Goal: Task Accomplishment & Management: Use online tool/utility

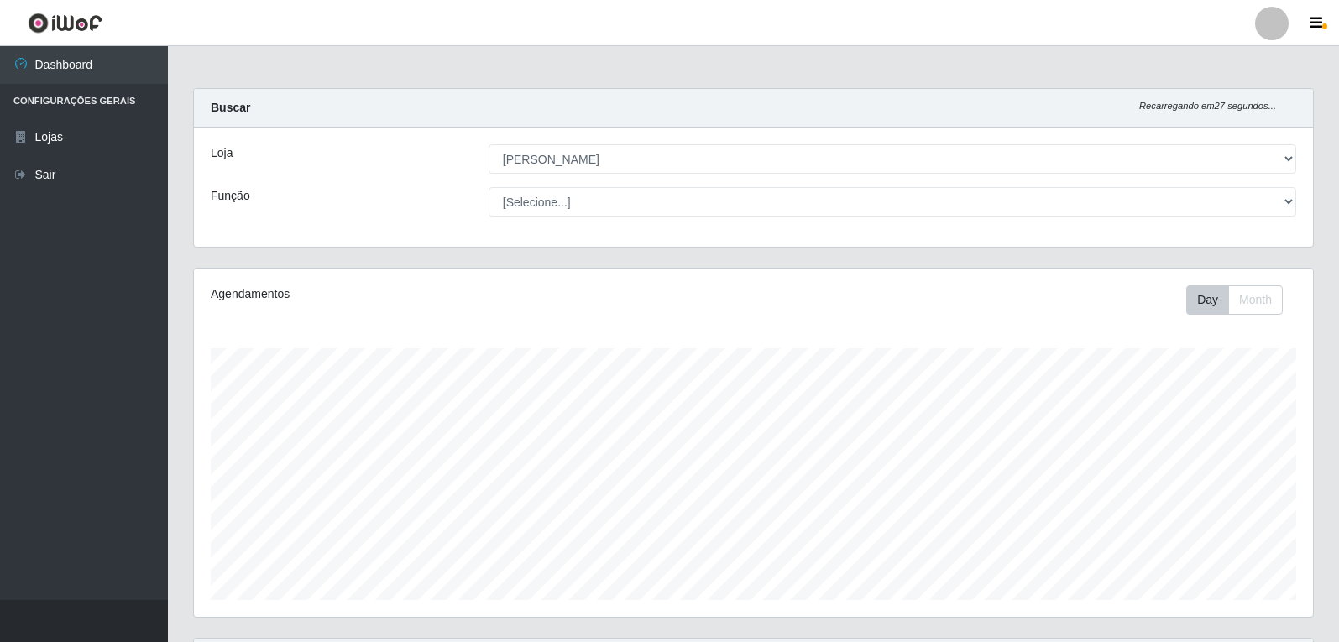
select select "523"
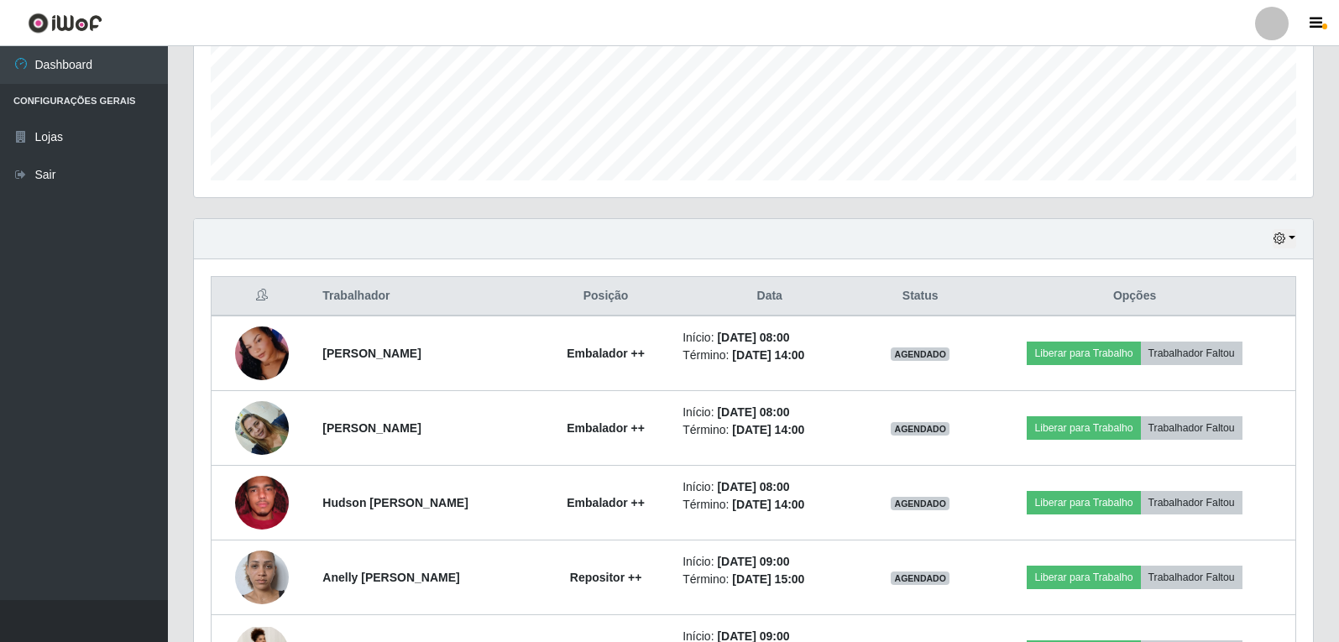
scroll to position [348, 1119]
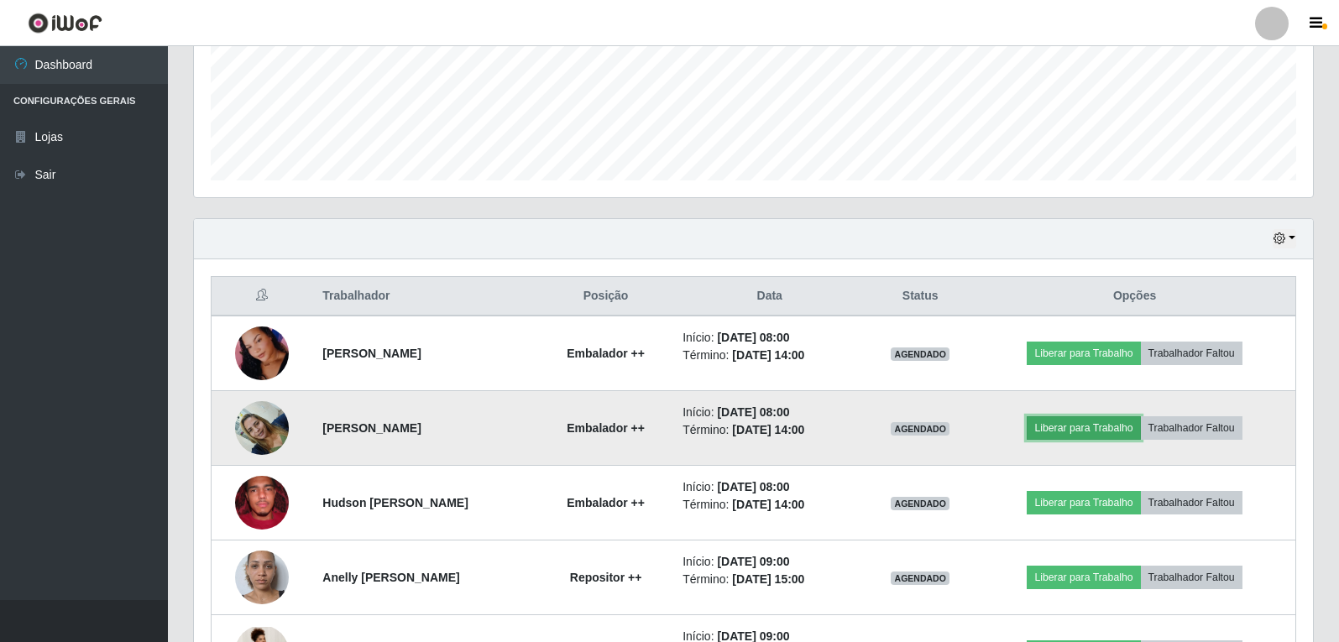
click at [1052, 427] on button "Liberar para Trabalho" at bounding box center [1083, 428] width 113 height 24
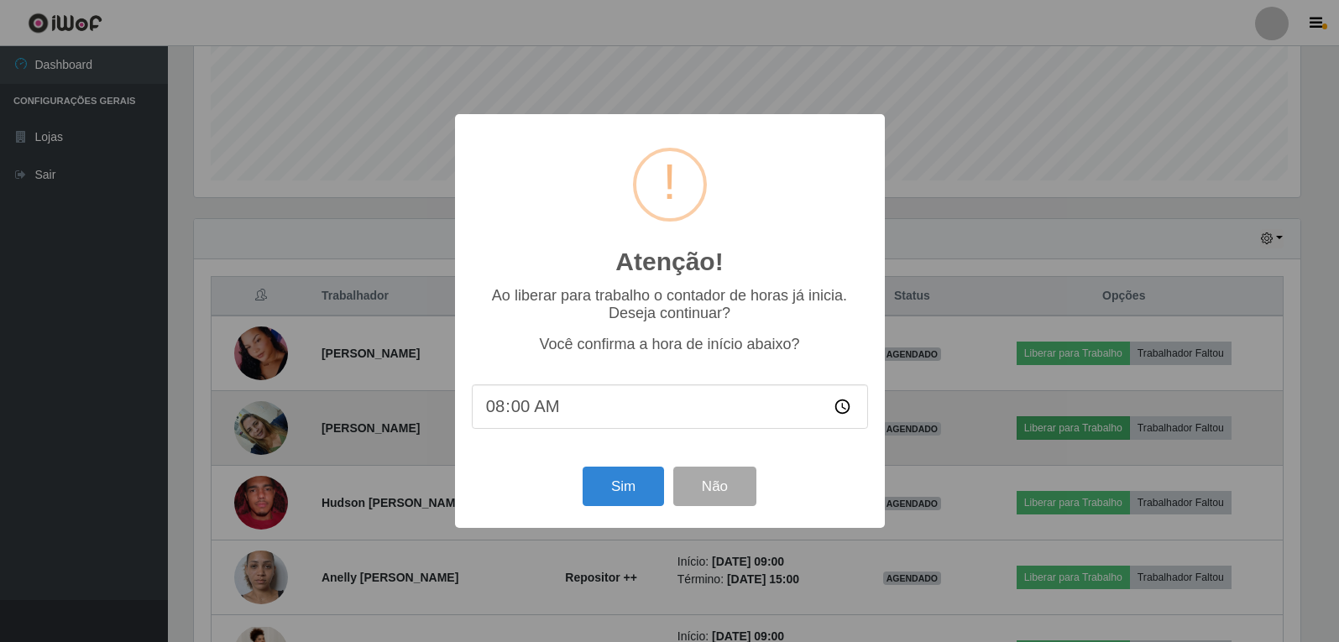
scroll to position [348, 1111]
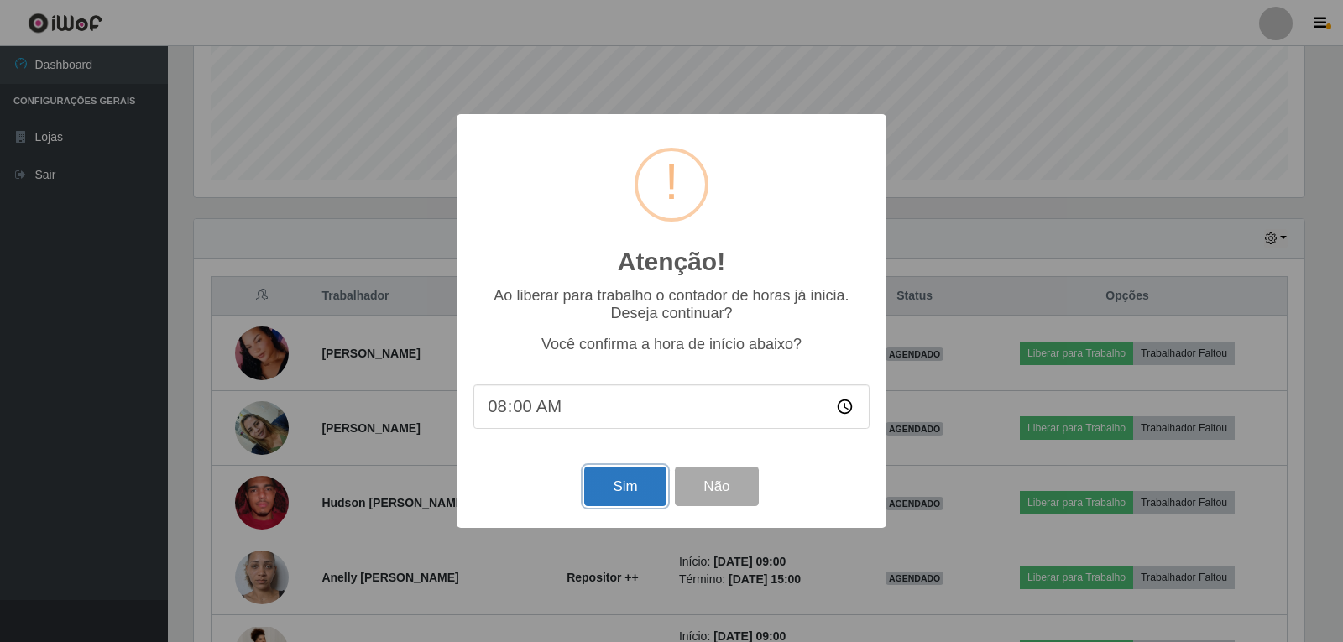
click at [604, 499] on button "Sim" at bounding box center [624, 486] width 81 height 39
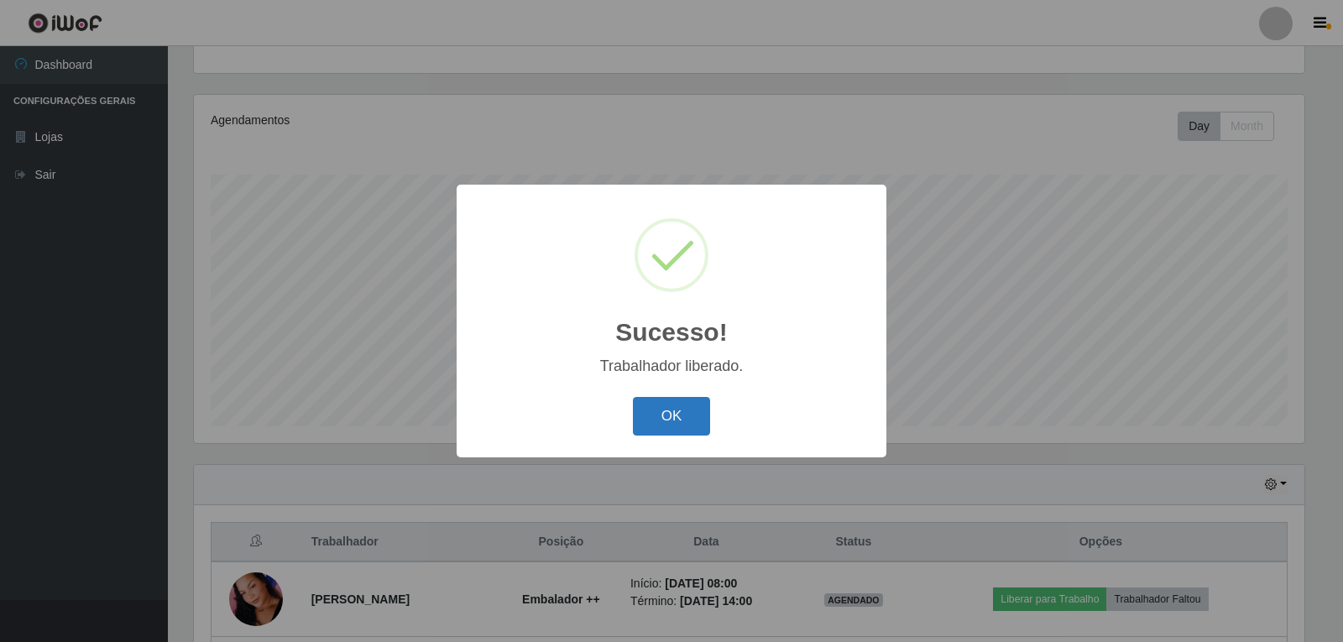
click at [646, 425] on button "OK" at bounding box center [672, 416] width 78 height 39
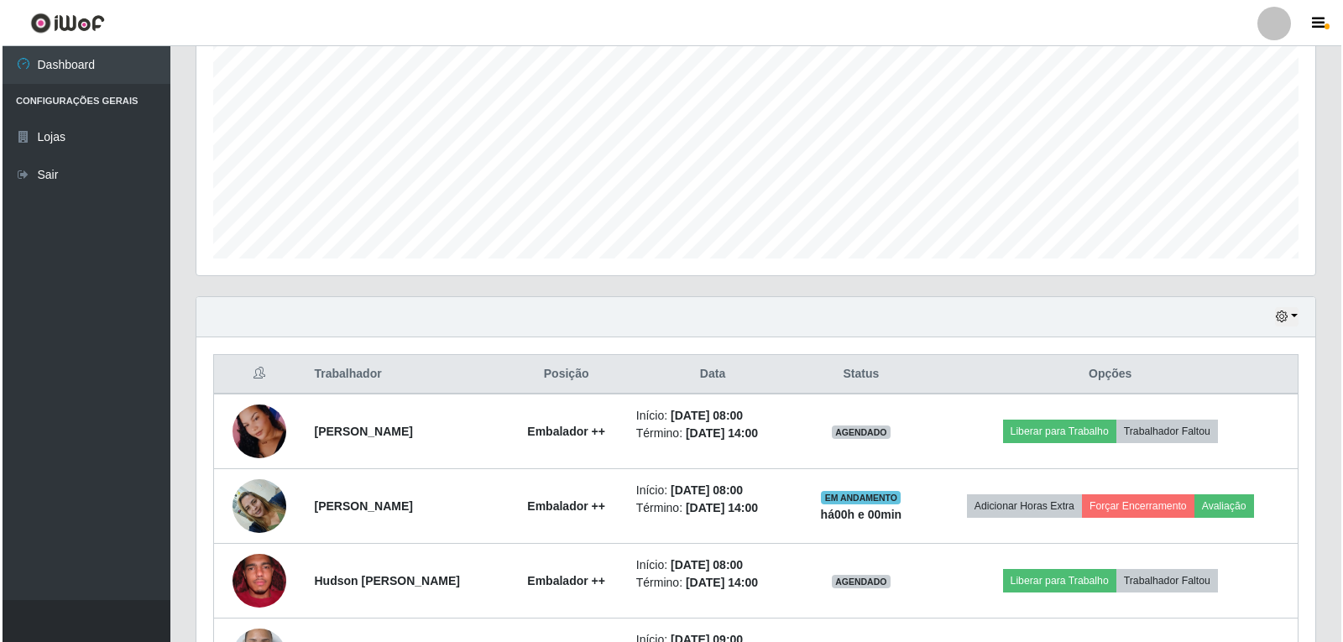
scroll to position [426, 0]
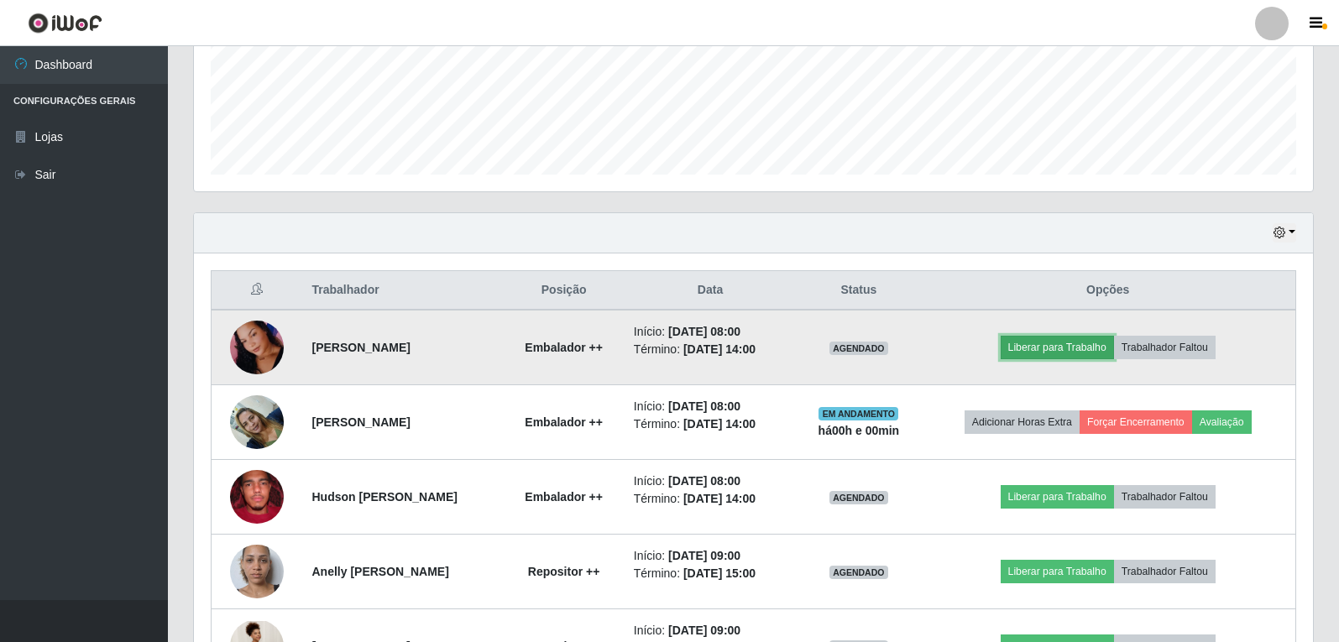
click at [1041, 342] on button "Liberar para Trabalho" at bounding box center [1057, 348] width 113 height 24
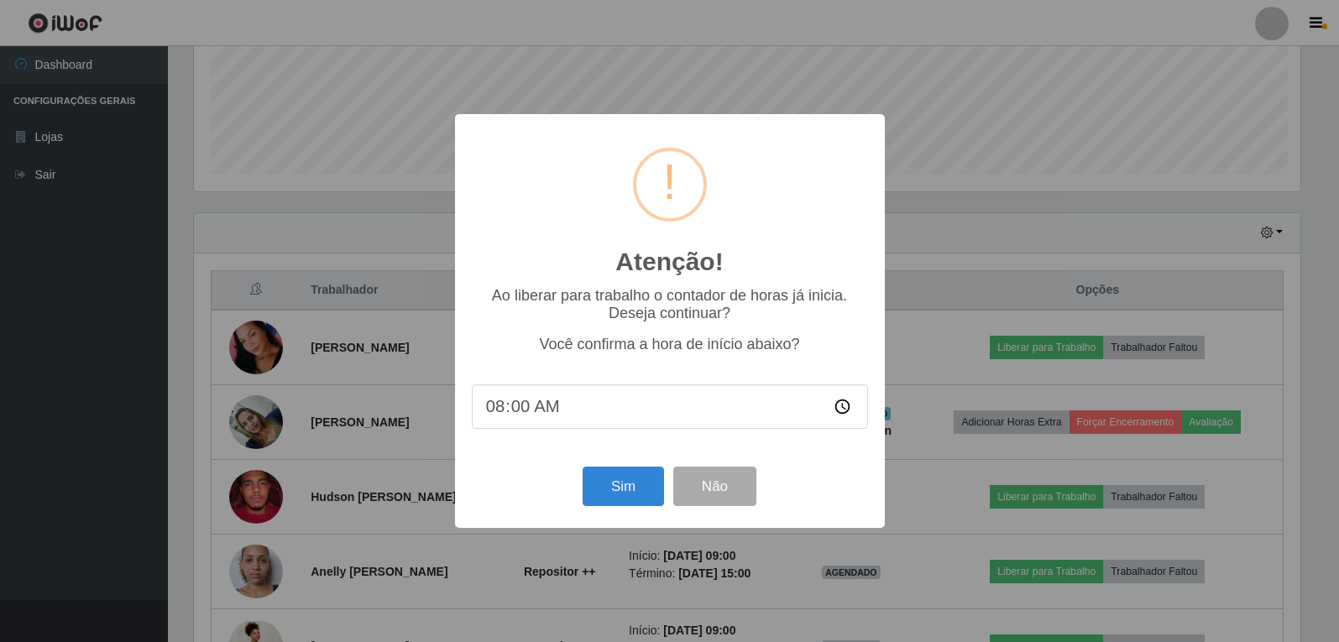
scroll to position [348, 1111]
click at [643, 482] on button "Sim" at bounding box center [624, 486] width 81 height 39
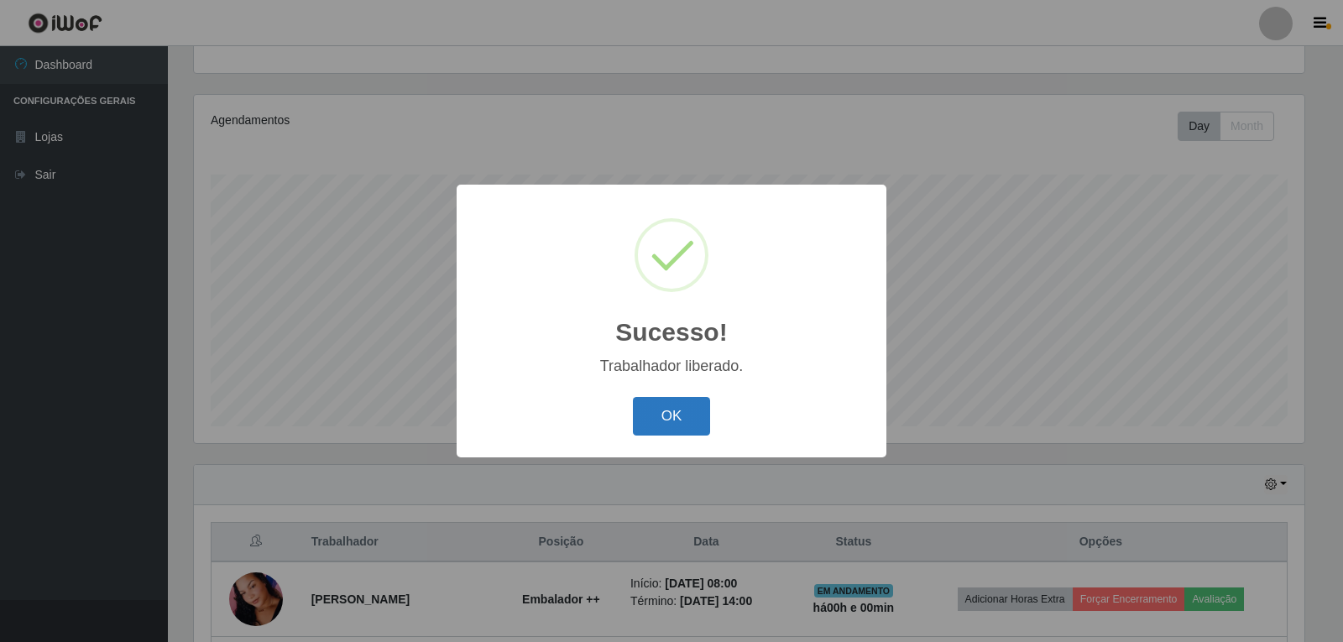
click at [678, 431] on button "OK" at bounding box center [672, 416] width 78 height 39
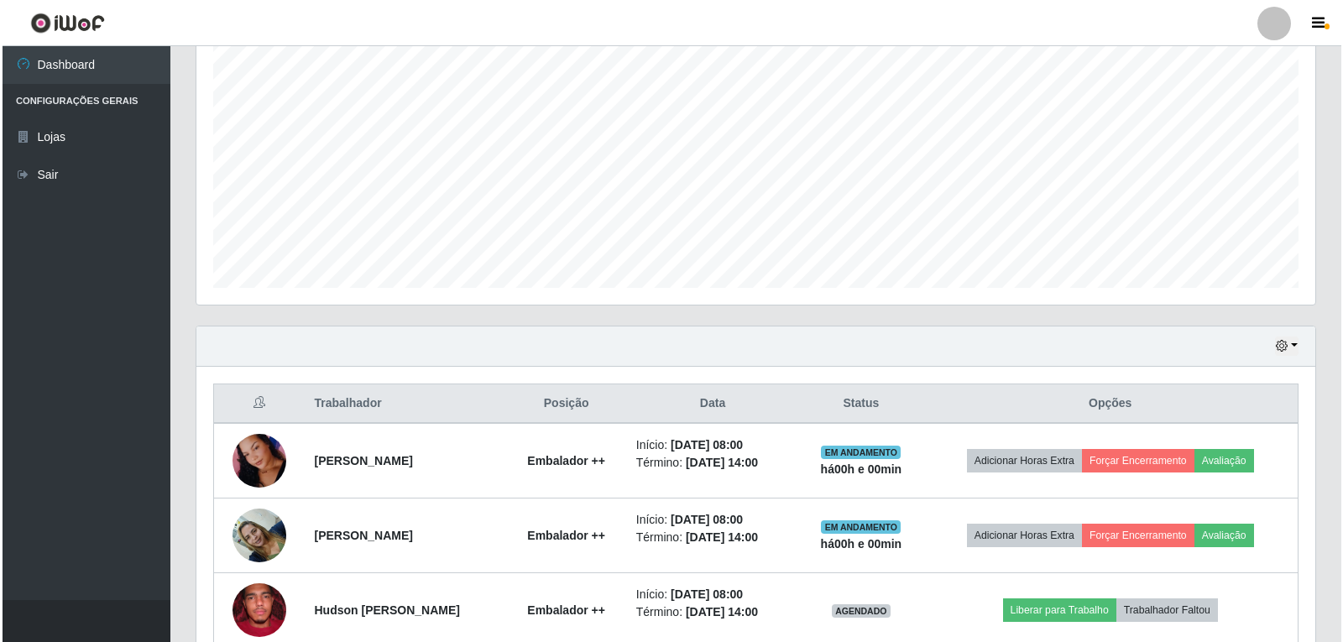
scroll to position [510, 0]
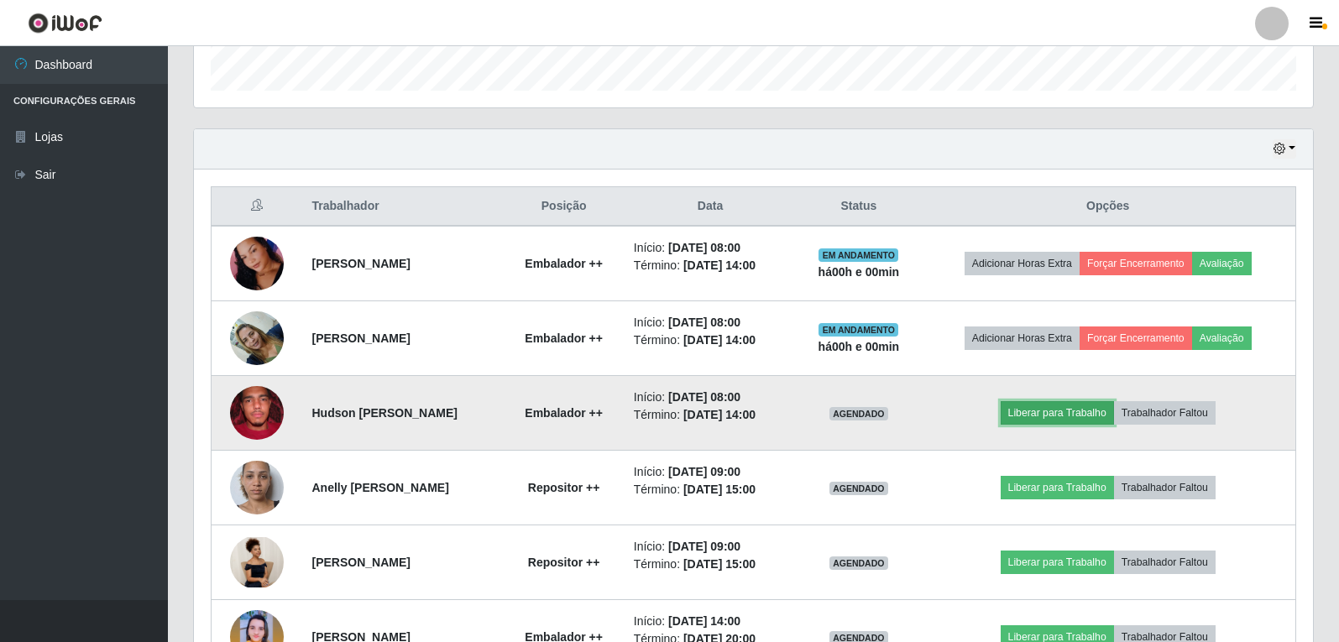
click at [1038, 406] on button "Liberar para Trabalho" at bounding box center [1057, 413] width 113 height 24
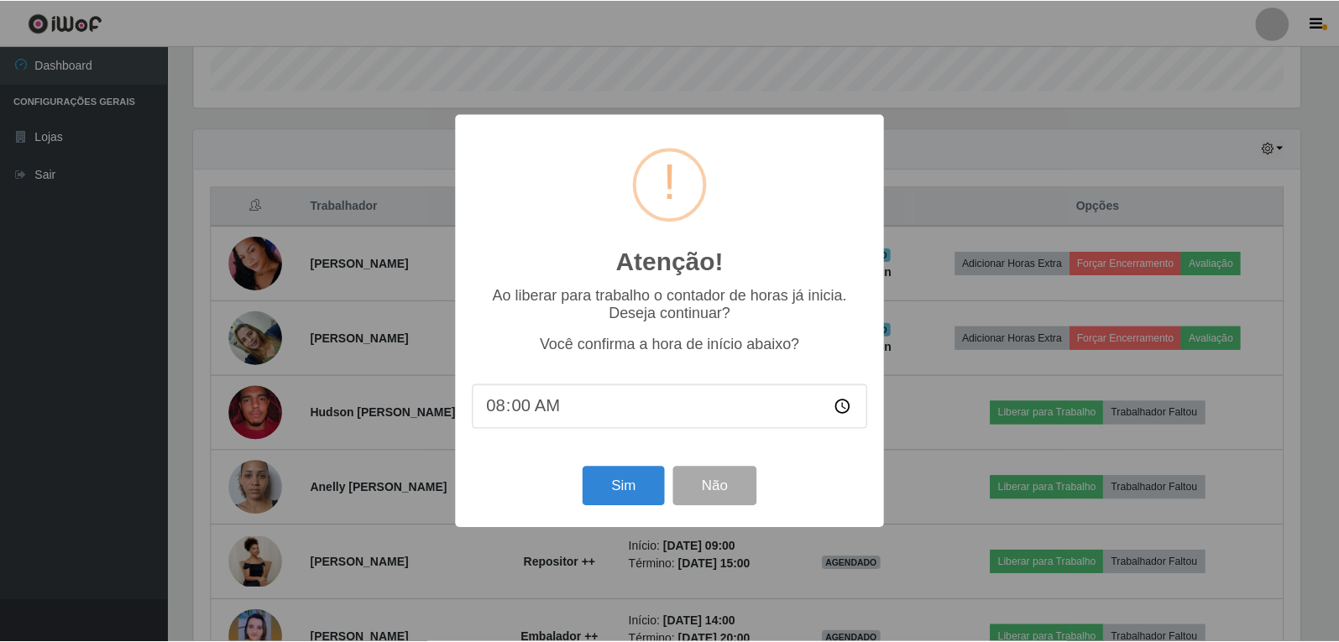
scroll to position [348, 1111]
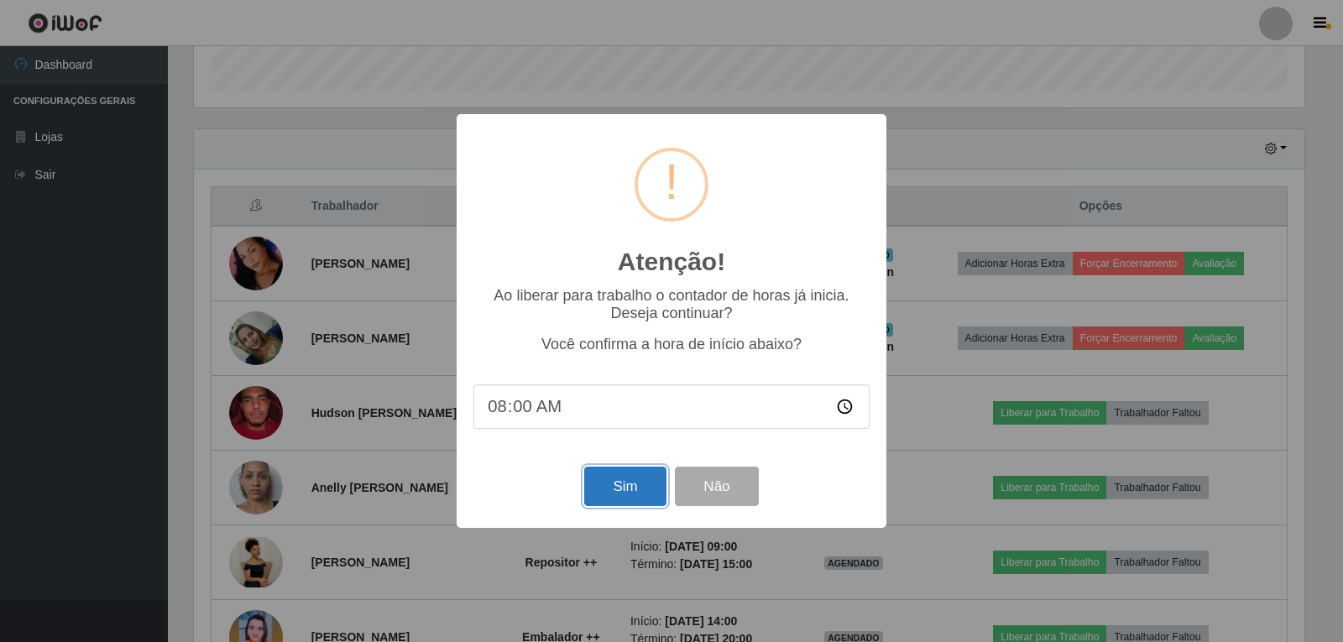
click at [586, 500] on button "Sim" at bounding box center [624, 486] width 81 height 39
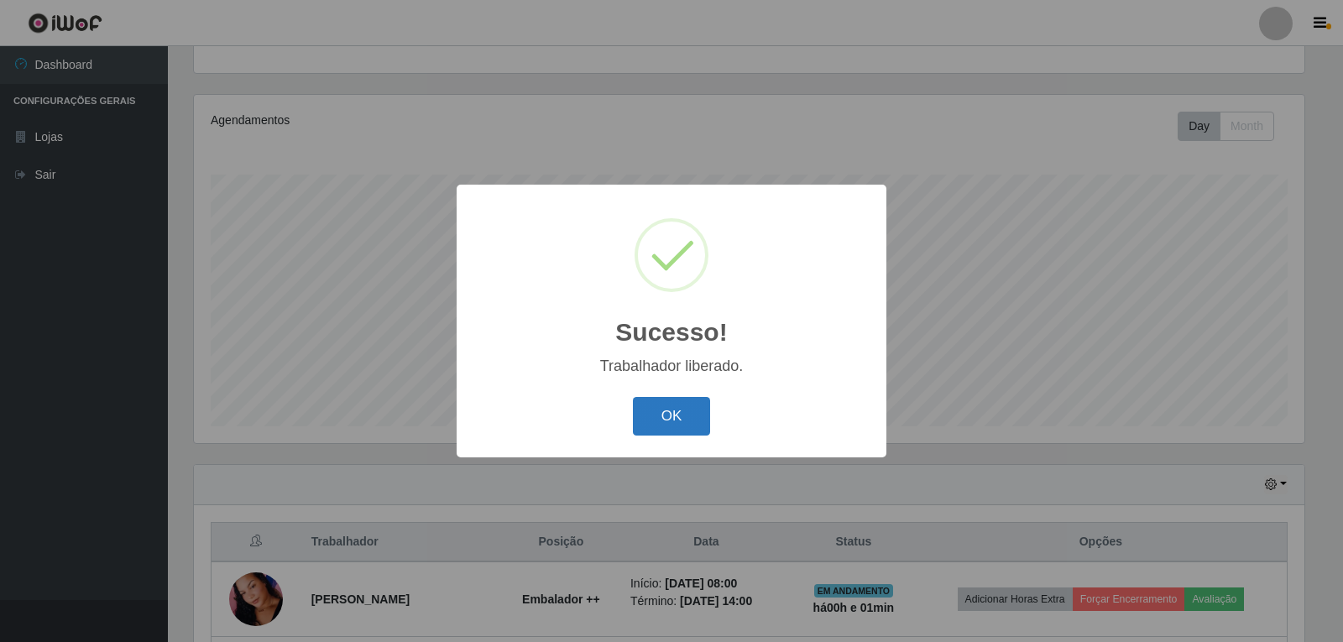
click at [668, 418] on button "OK" at bounding box center [672, 416] width 78 height 39
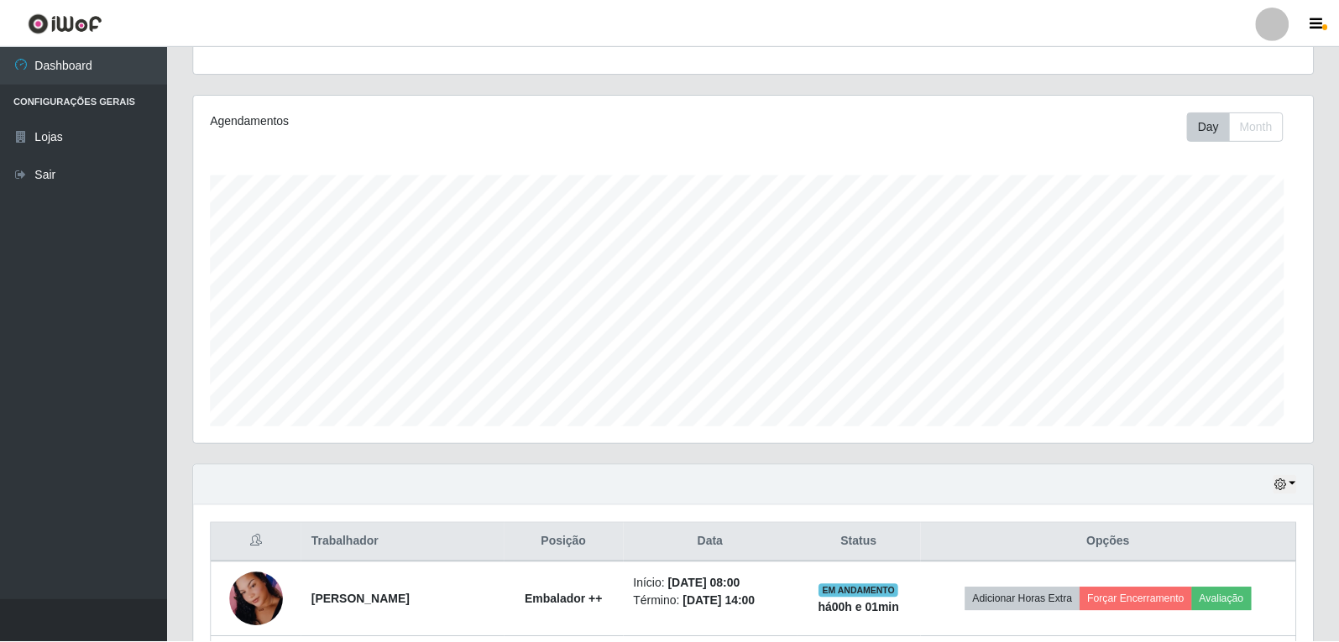
scroll to position [0, 0]
